Goal: Task Accomplishment & Management: Use online tool/utility

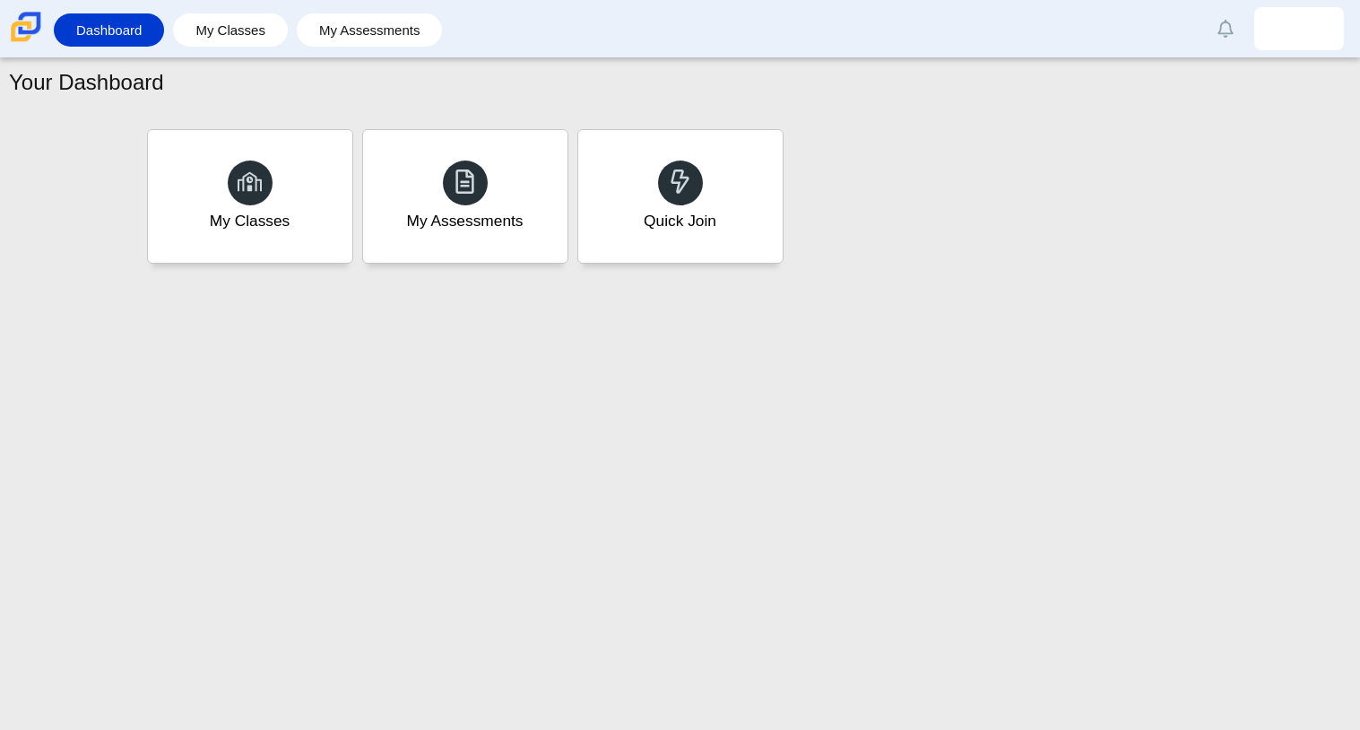
click at [837, 440] on div "Your Dashboard My Classes My Assessments Quick Join" at bounding box center [680, 393] width 1360 height 671
click at [647, 134] on div "Quick Join" at bounding box center [680, 196] width 212 height 138
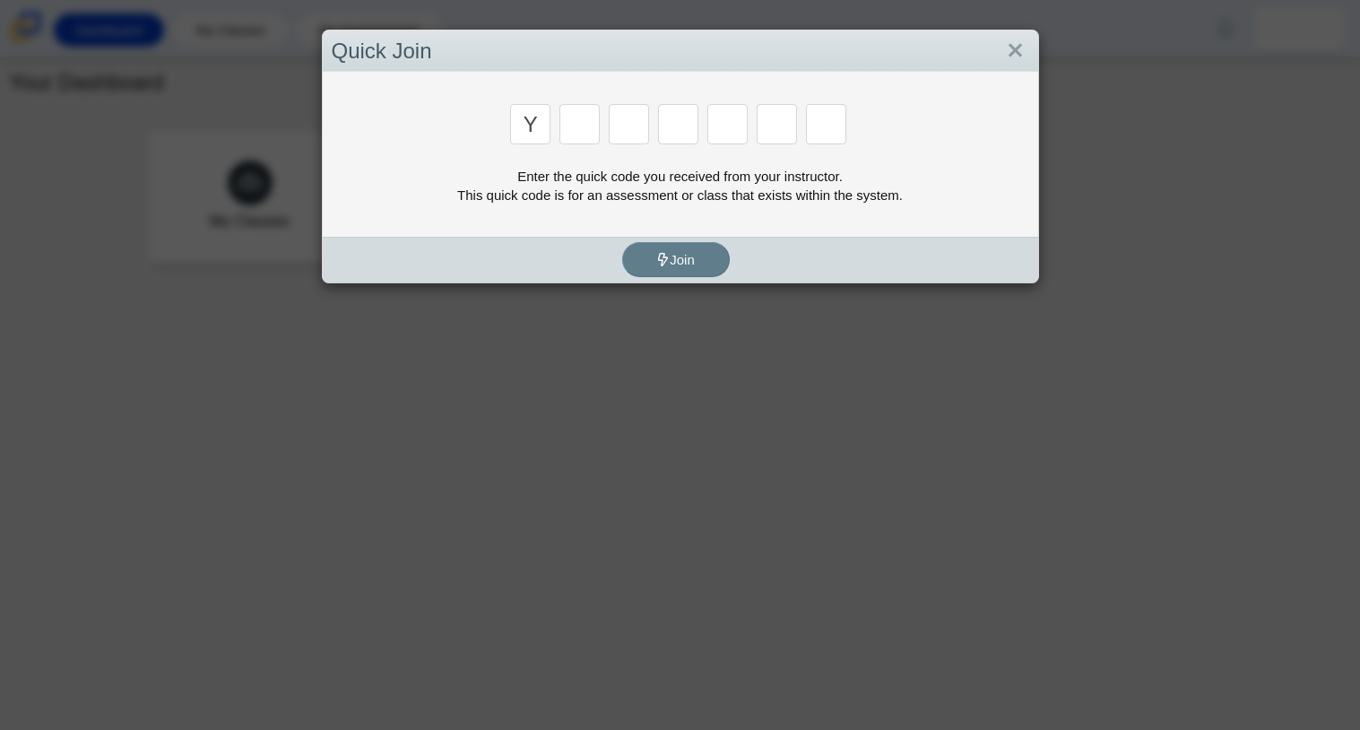
type input "y"
type input "3"
type input "k"
type input "e"
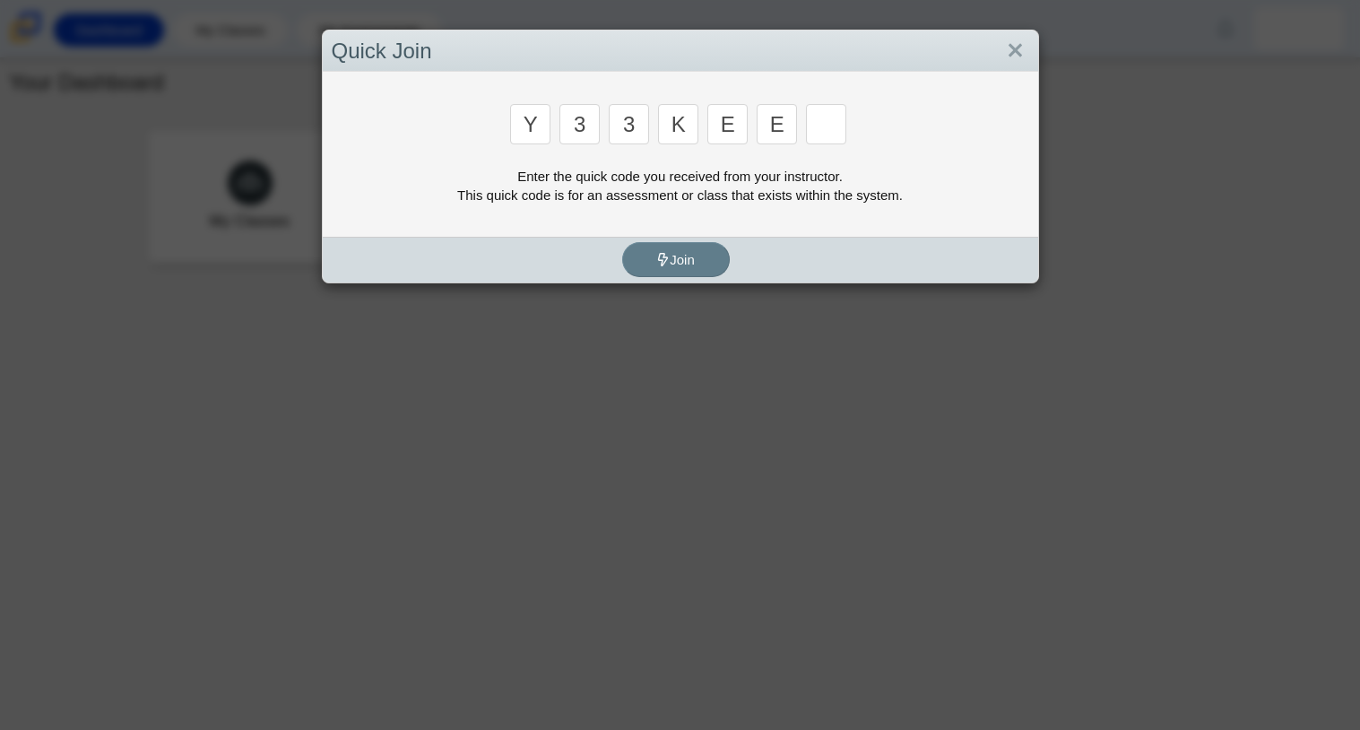
type input "e"
type input "4"
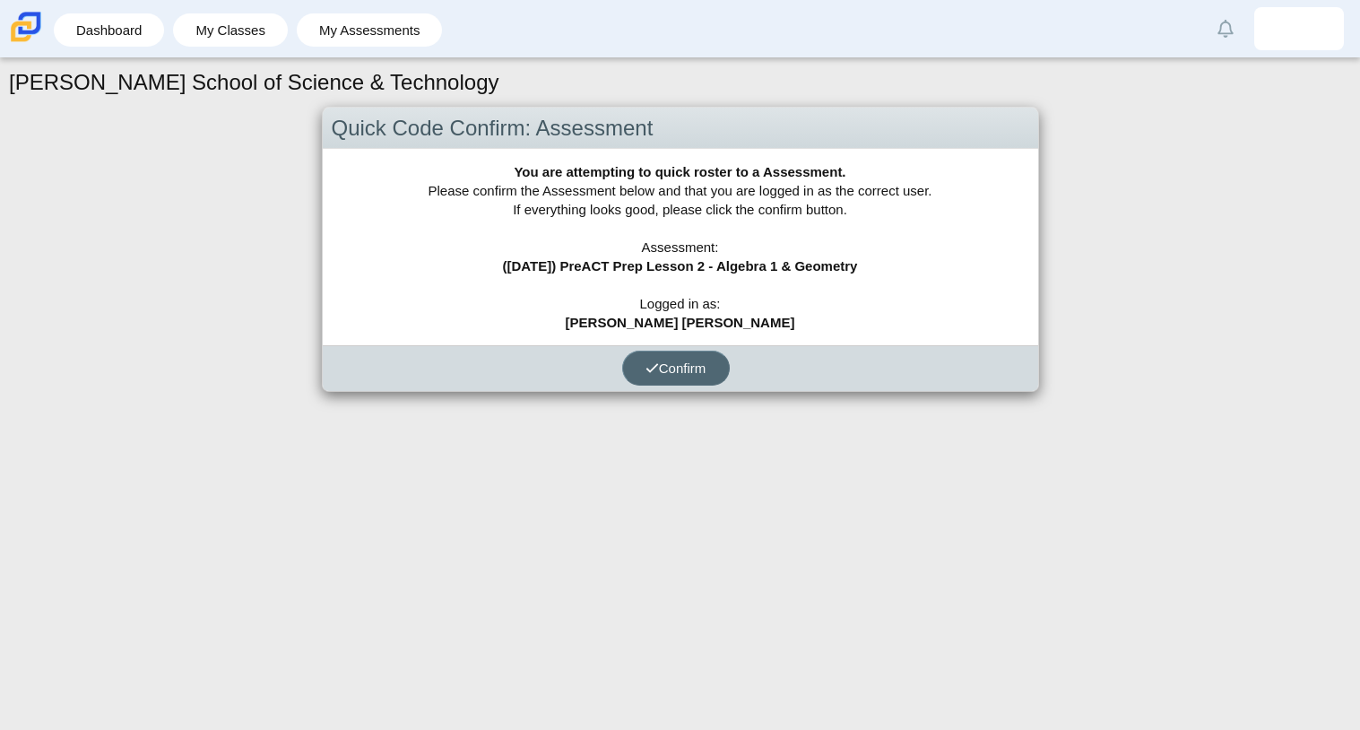
click at [678, 360] on span "Confirm" at bounding box center [675, 367] width 61 height 15
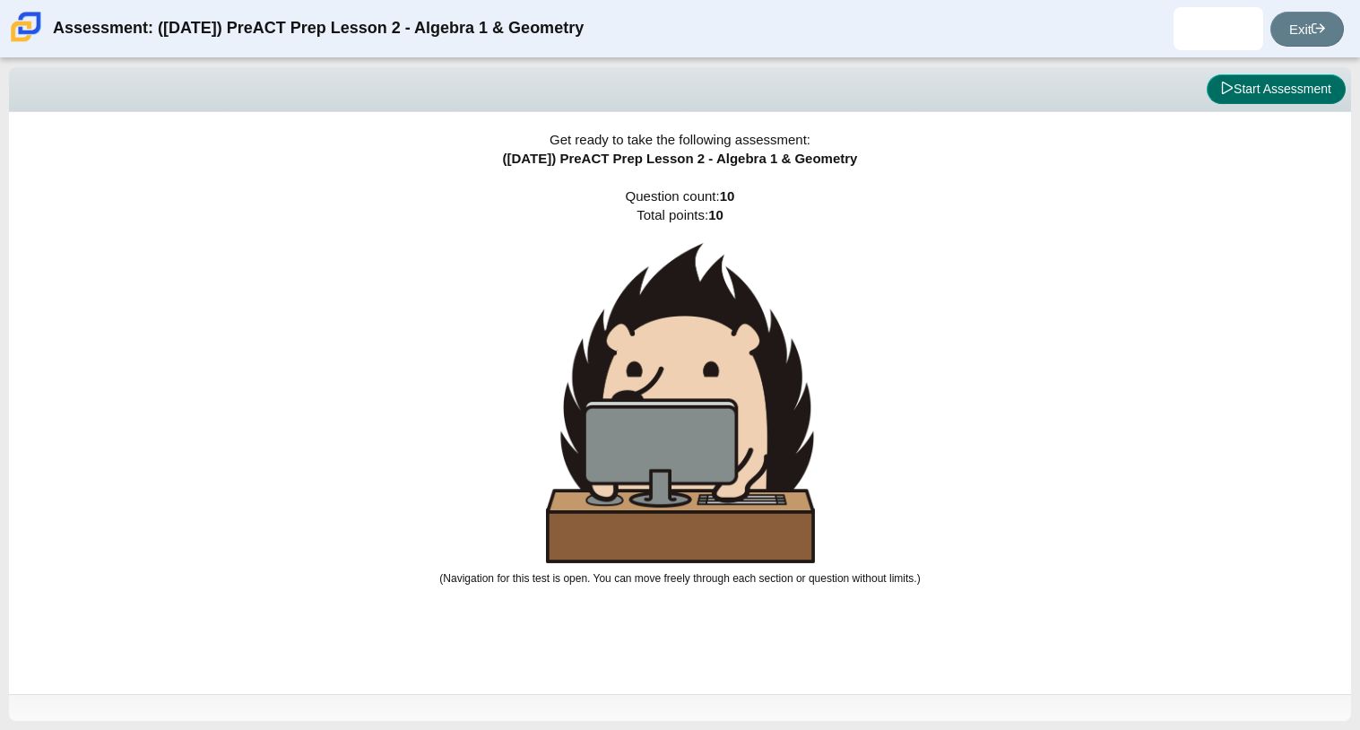
click at [1317, 93] on button "Start Assessment" at bounding box center [1275, 89] width 139 height 30
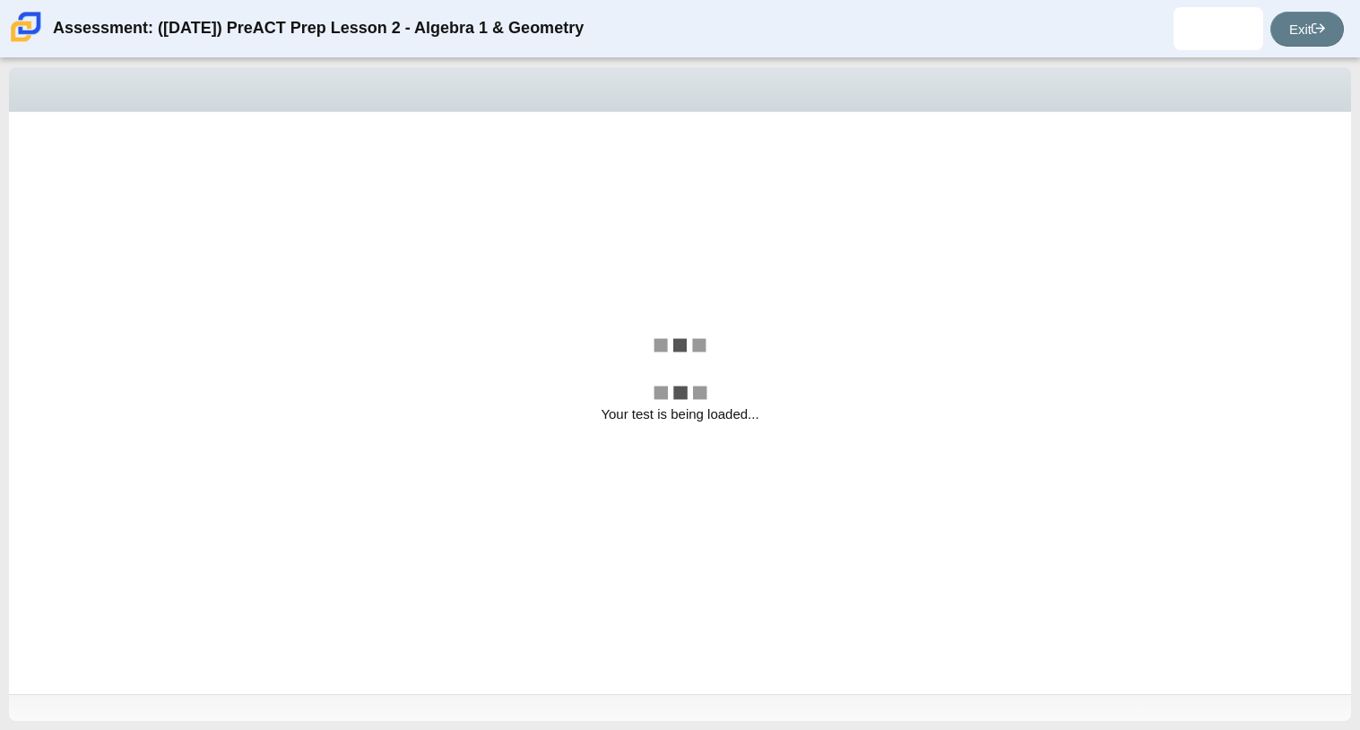
select select "96b71634-eacb-4f7e-8aef-411727d9bcba"
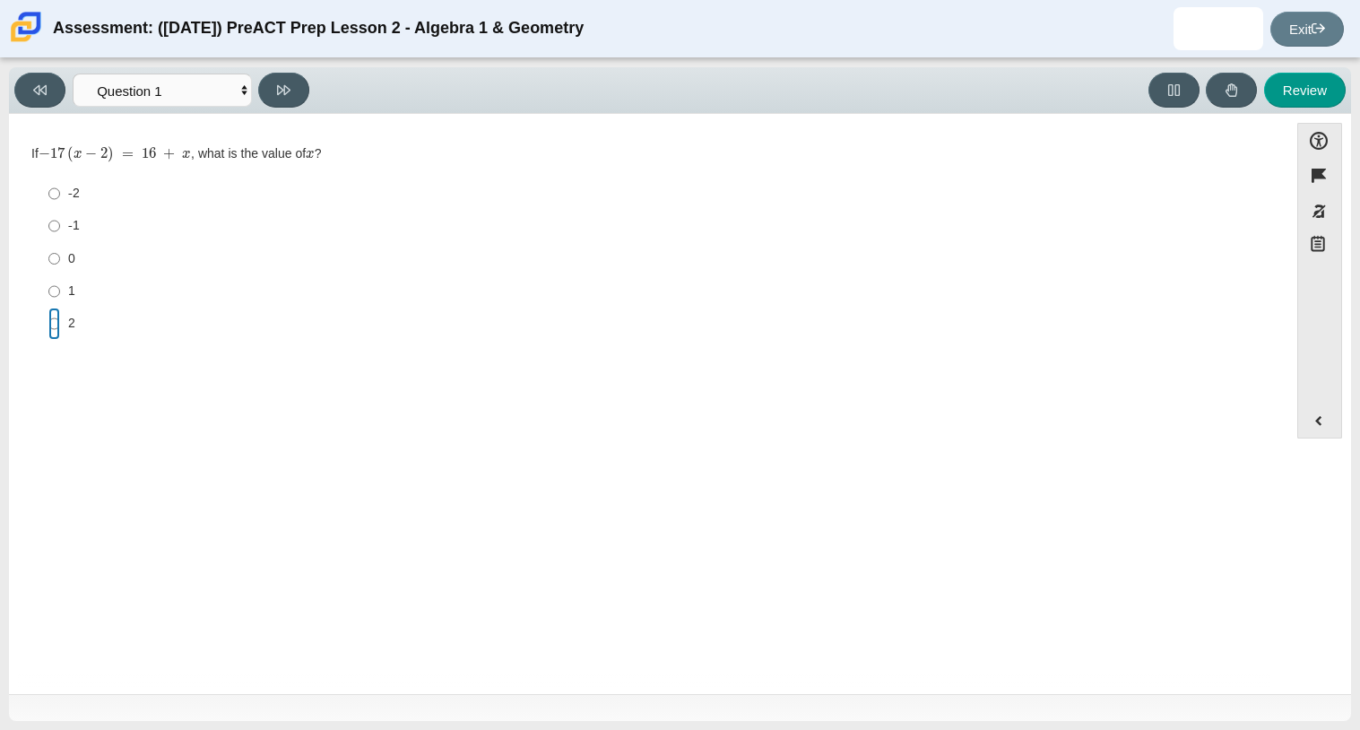
click at [50, 320] on input "2 2" at bounding box center [54, 323] width 12 height 32
radio input "true"
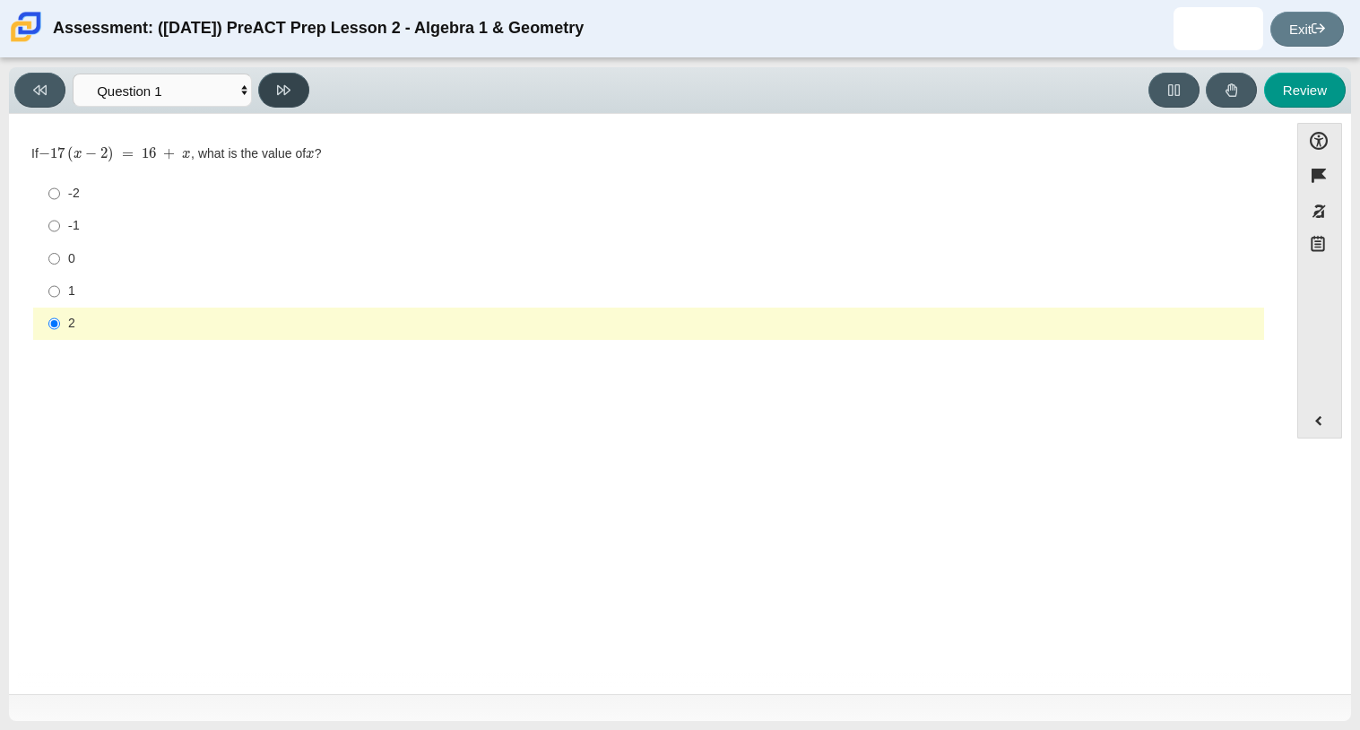
click at [299, 80] on button at bounding box center [283, 90] width 51 height 35
select select "97f4f5fa-a52e-4fed-af51-565bfcdf47cb"
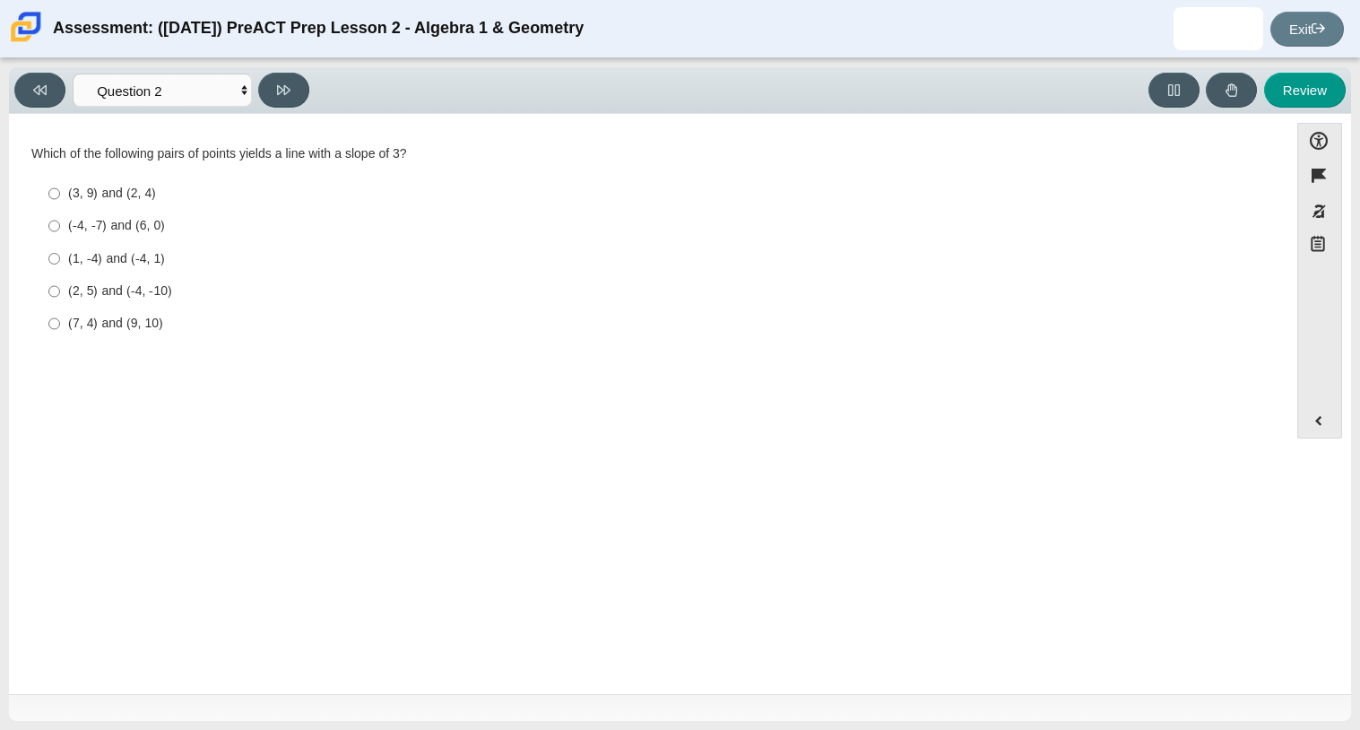
click at [43, 263] on label "(1, -4) and (-4, 1) (1, -4) and (-4, 1)" at bounding box center [650, 258] width 1228 height 32
click at [48, 263] on input "(1, -4) and (-4, 1) (1, -4) and (-4, 1)" at bounding box center [54, 258] width 12 height 32
radio input "true"
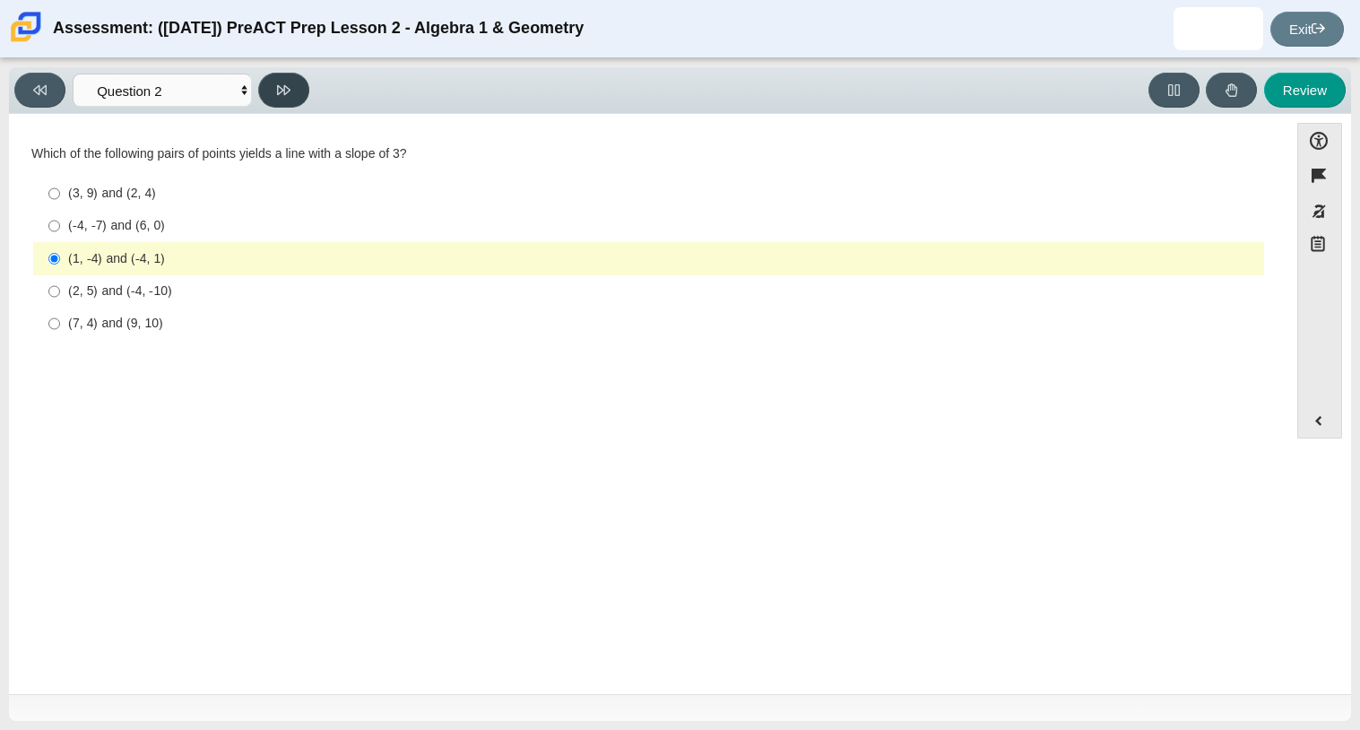
click at [298, 82] on button at bounding box center [283, 90] width 51 height 35
select select "ed62e223-81bd-4cbf-ab48-ab975844bd1f"
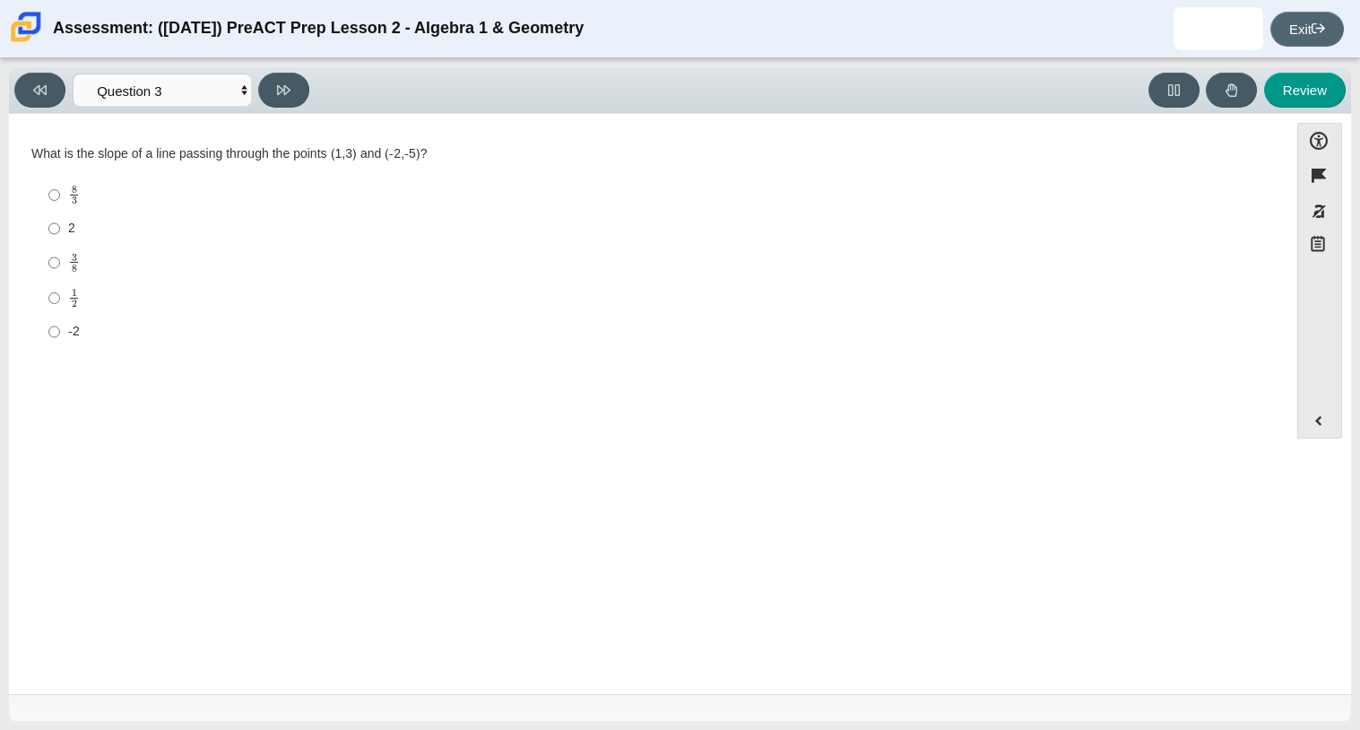
click at [1286, 30] on link "Exit" at bounding box center [1306, 29] width 73 height 35
